Goal: Task Accomplishment & Management: Manage account settings

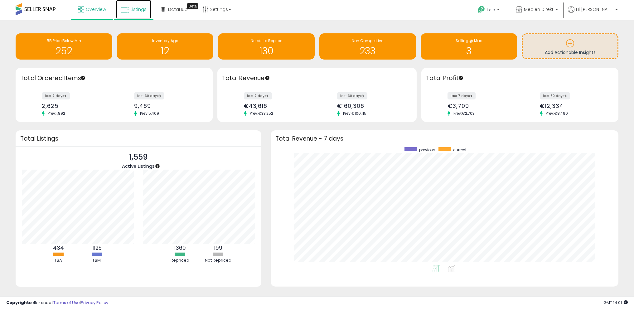
click at [129, 7] on link "Listings" at bounding box center [133, 9] width 35 height 19
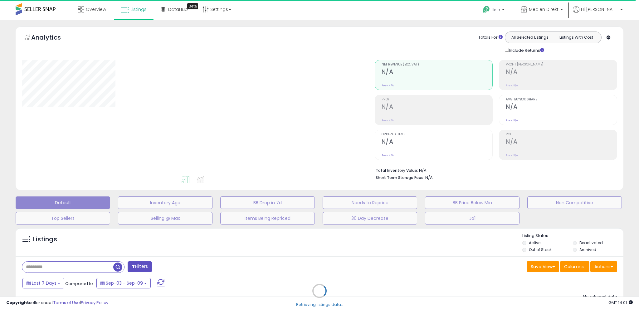
click at [607, 266] on div "Retrieving listings data.." at bounding box center [319, 295] width 617 height 142
click at [604, 267] on div "Retrieving listings data.." at bounding box center [319, 295] width 617 height 142
click at [601, 267] on div "Retrieving listings data.." at bounding box center [319, 295] width 617 height 142
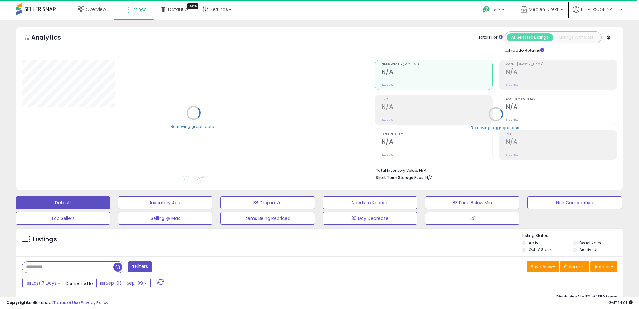
select select "**"
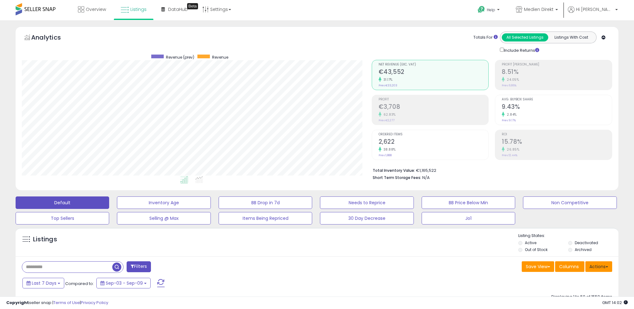
click at [606, 265] on button "Actions" at bounding box center [598, 266] width 27 height 11
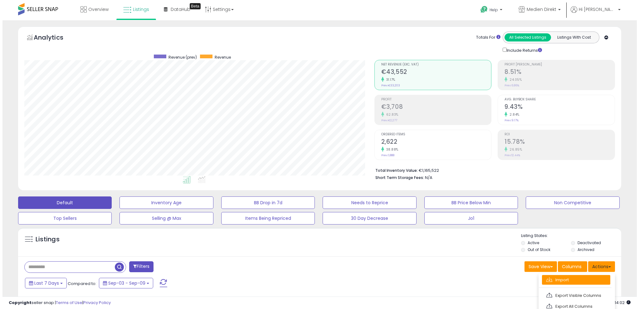
scroll to position [128, 350]
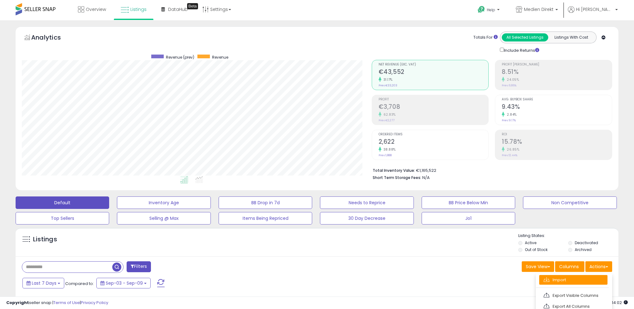
click at [588, 280] on link "Import" at bounding box center [573, 280] width 68 height 10
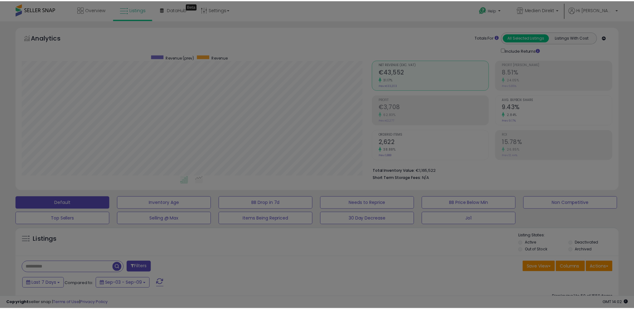
scroll to position [128, 352]
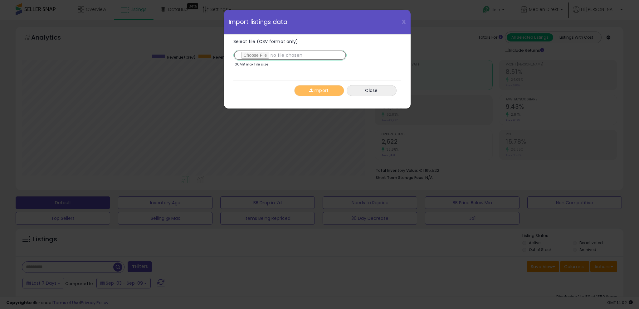
click at [263, 56] on input "Select file (CSV format only)" at bounding box center [289, 55] width 113 height 11
click at [316, 88] on button "Import" at bounding box center [319, 90] width 50 height 11
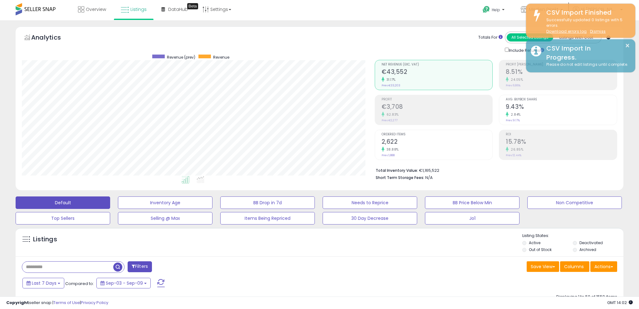
scroll to position [311674, 311452]
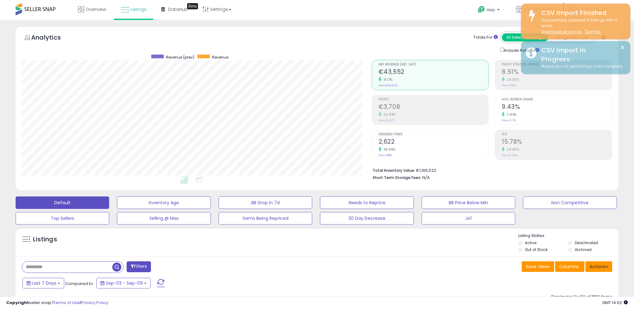
click at [608, 263] on button "Actions" at bounding box center [598, 266] width 27 height 11
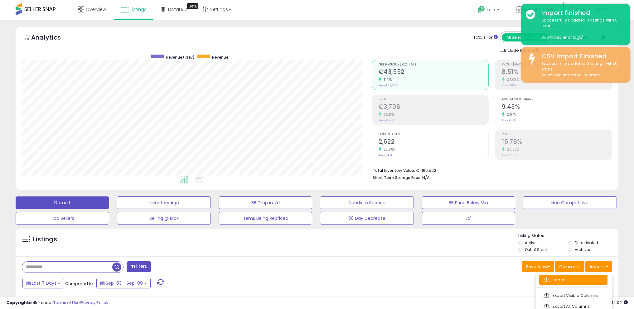
click at [579, 278] on link "Import" at bounding box center [573, 280] width 68 height 10
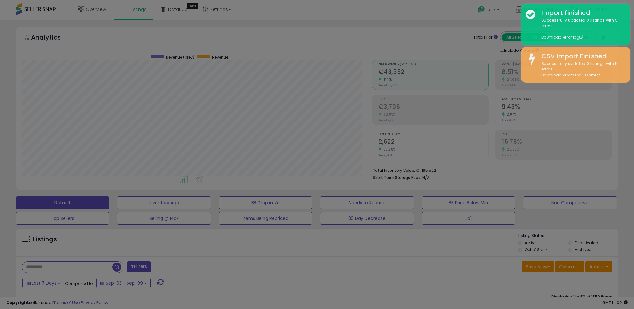
scroll to position [128, 352]
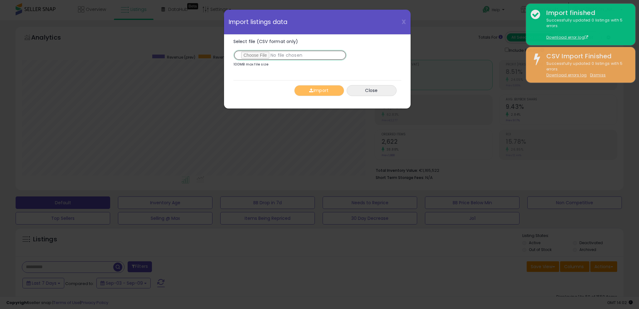
click at [262, 57] on input "Select file (CSV format only)" at bounding box center [289, 55] width 113 height 11
type input "**********"
click at [316, 88] on button "Import" at bounding box center [319, 90] width 50 height 11
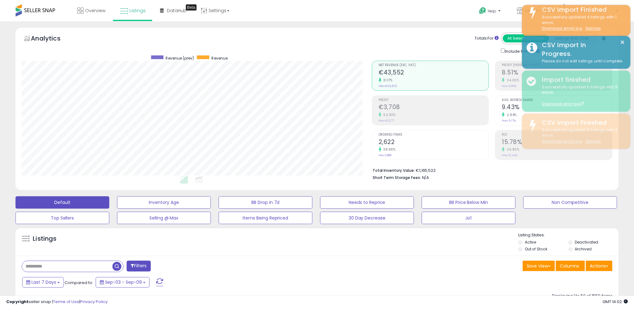
scroll to position [311674, 311452]
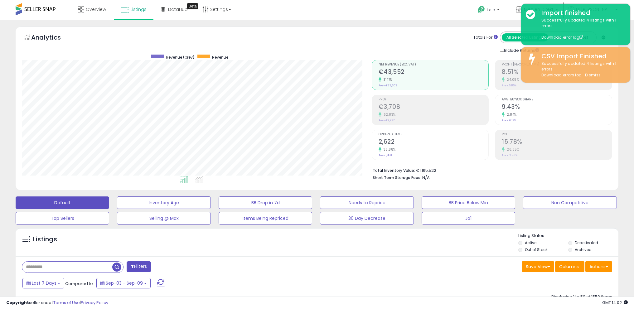
click at [382, 38] on div "Totals For All Selected Listings Listings With Cost Include Returns" at bounding box center [489, 42] width 236 height 22
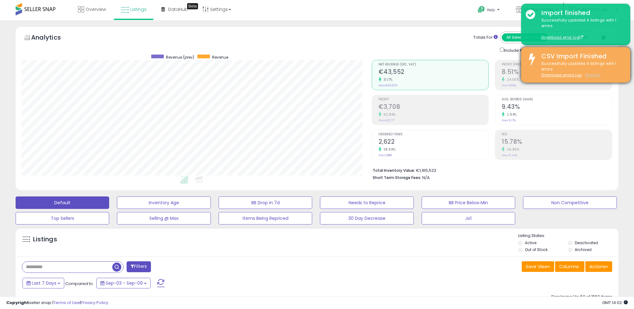
click at [593, 75] on u "Dismiss" at bounding box center [593, 74] width 16 height 5
click at [592, 74] on u "Dismiss" at bounding box center [593, 74] width 16 height 5
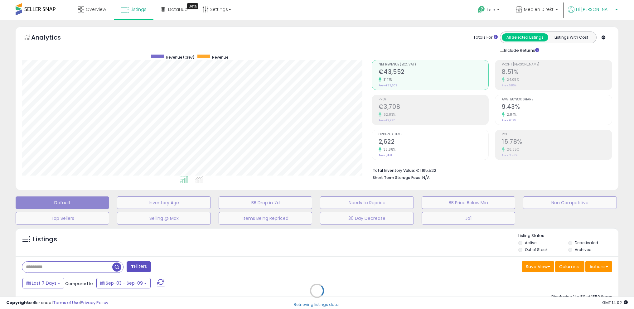
click at [606, 7] on span "Hi [PERSON_NAME]" at bounding box center [594, 9] width 37 height 6
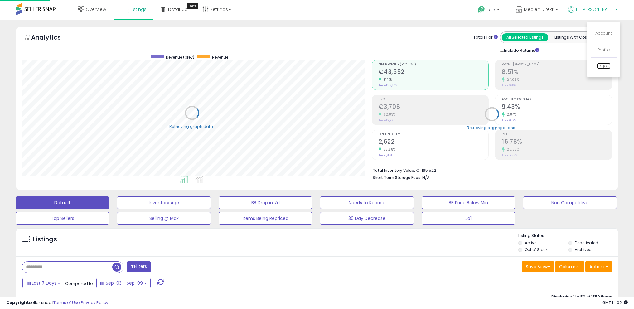
click at [608, 65] on link "Logout" at bounding box center [604, 66] width 14 height 6
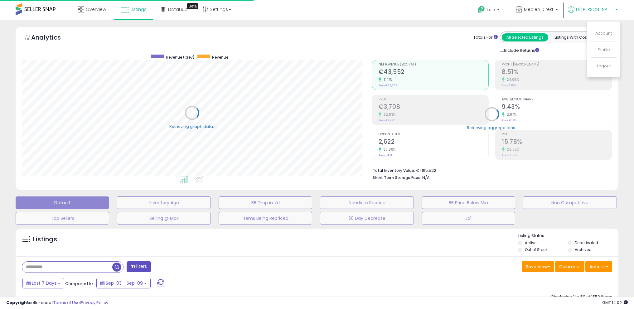
click at [601, 66] on p "Logout" at bounding box center [603, 66] width 17 height 6
